Goal: Navigation & Orientation: Find specific page/section

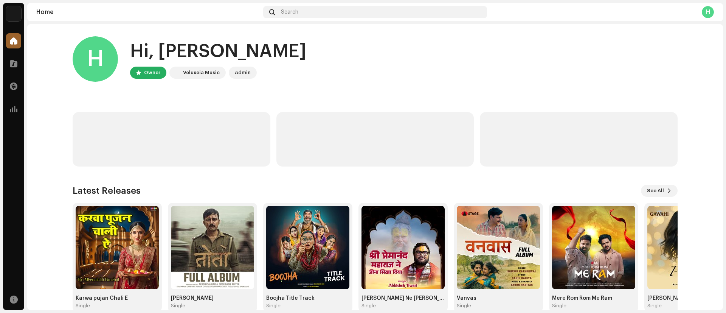
scroll to position [14, 0]
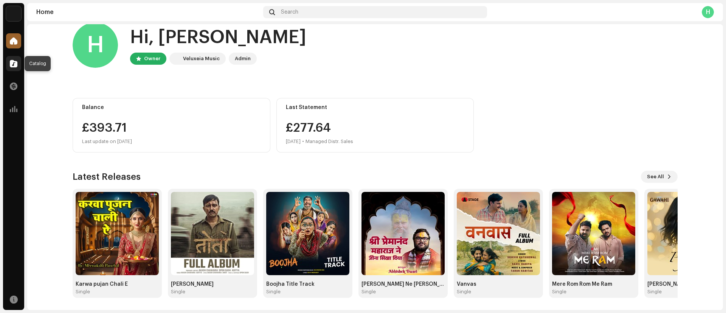
click at [11, 68] on div at bounding box center [13, 63] width 15 height 15
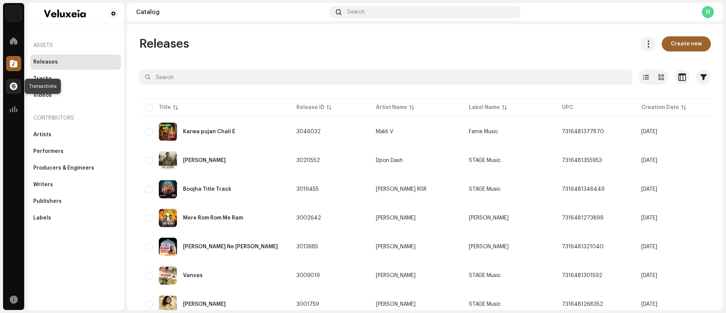
click at [16, 81] on div at bounding box center [13, 86] width 15 height 15
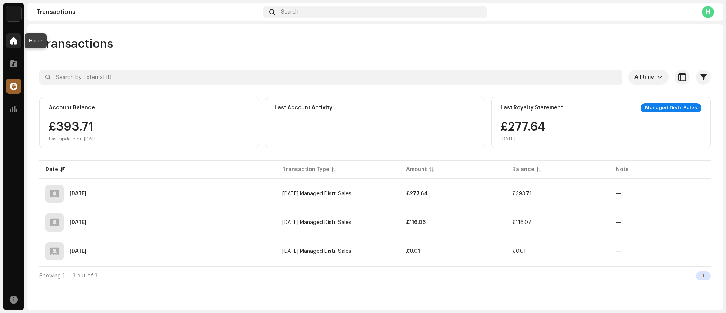
click at [16, 44] on span at bounding box center [14, 41] width 8 height 6
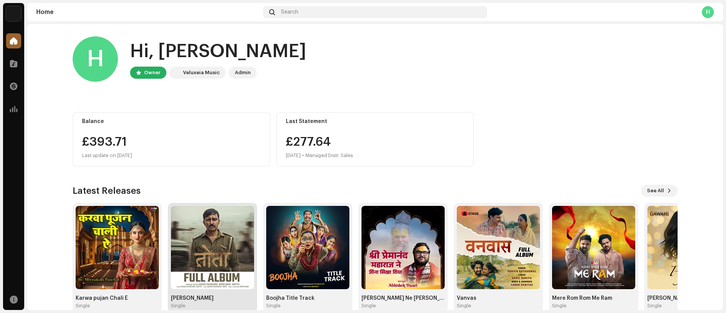
scroll to position [14, 0]
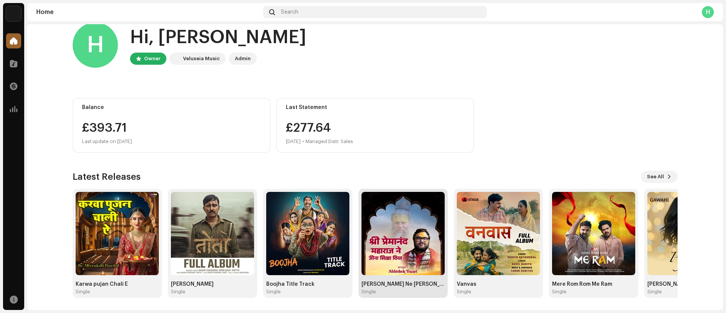
click at [401, 251] on img at bounding box center [403, 233] width 83 height 83
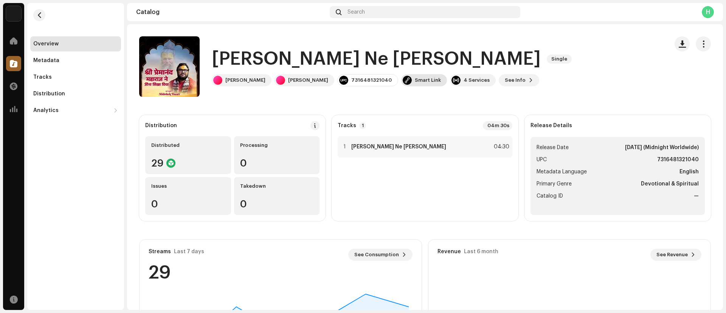
click at [417, 84] on div "Smart Link" at bounding box center [424, 80] width 46 height 12
